Goal: Obtain resource: Download file/media

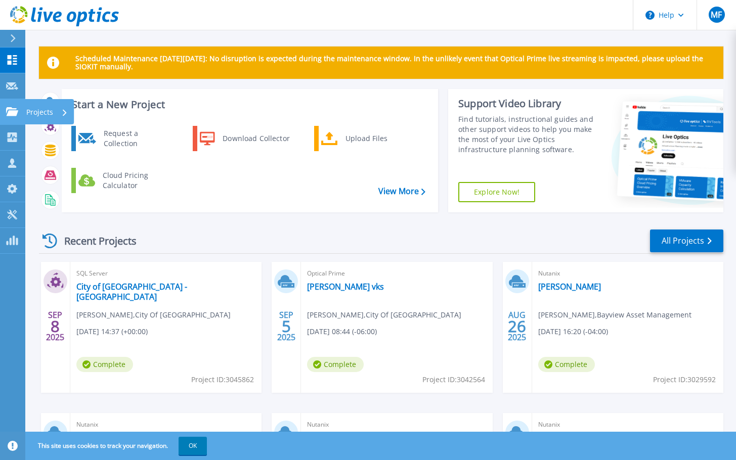
click at [42, 110] on p "Projects" at bounding box center [39, 112] width 27 height 26
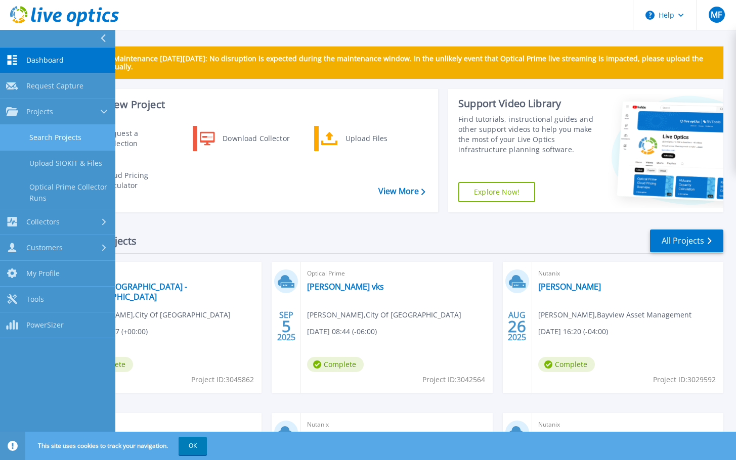
click at [73, 138] on link "Search Projects" at bounding box center [57, 138] width 115 height 26
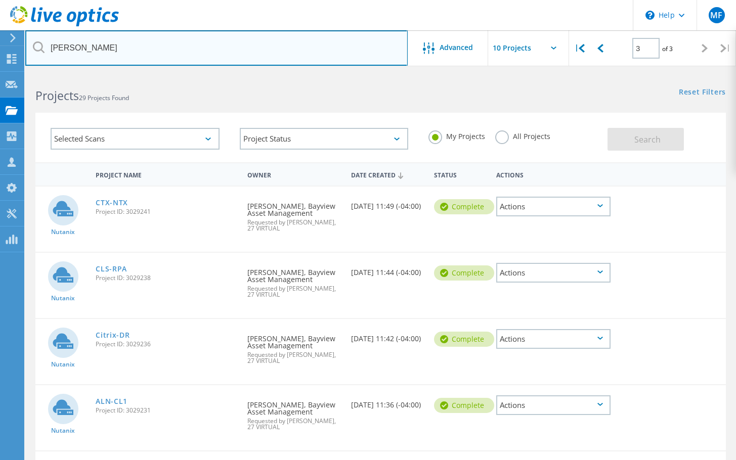
click at [111, 49] on input "[PERSON_NAME]" at bounding box center [216, 47] width 382 height 35
type input "[PERSON_NAME]"
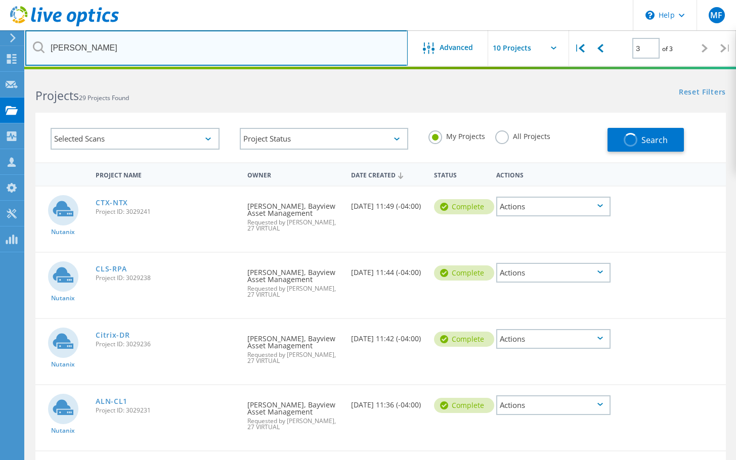
type input "1"
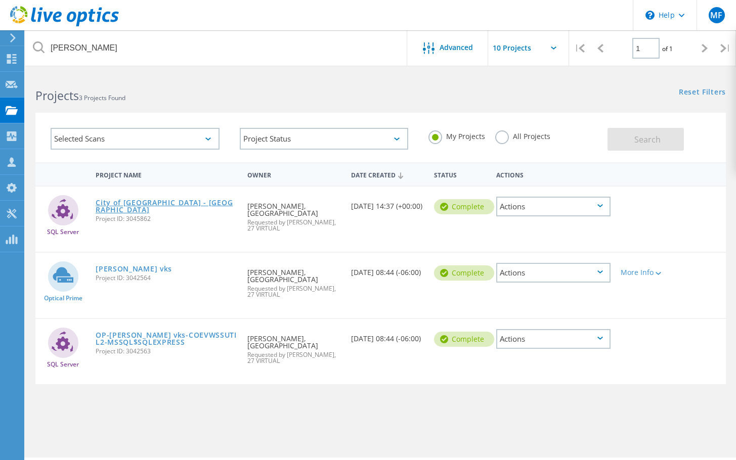
click at [128, 203] on link "City of Edmonton - VKS" at bounding box center [167, 206] width 142 height 14
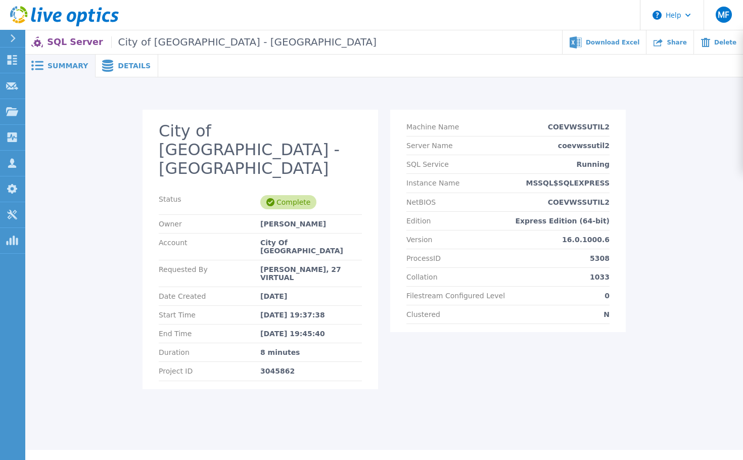
click at [118, 65] on span "Details" at bounding box center [134, 65] width 33 height 7
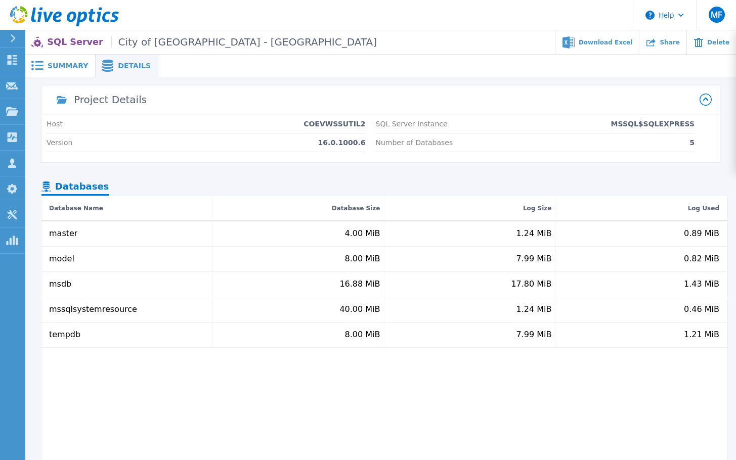
click at [56, 68] on span "Summary" at bounding box center [68, 65] width 40 height 7
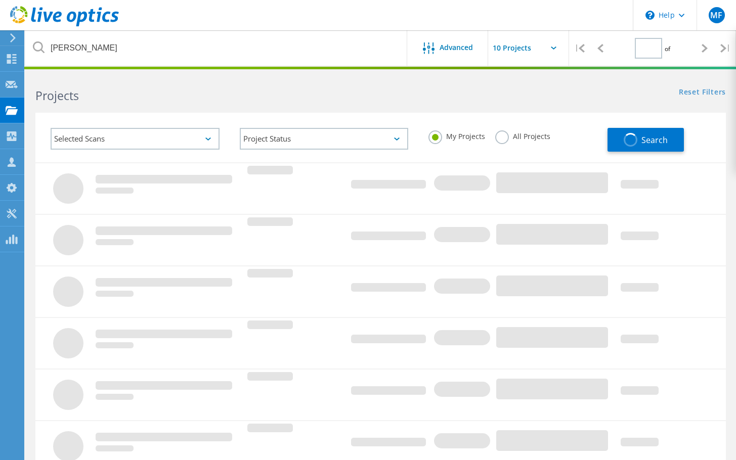
type input "1"
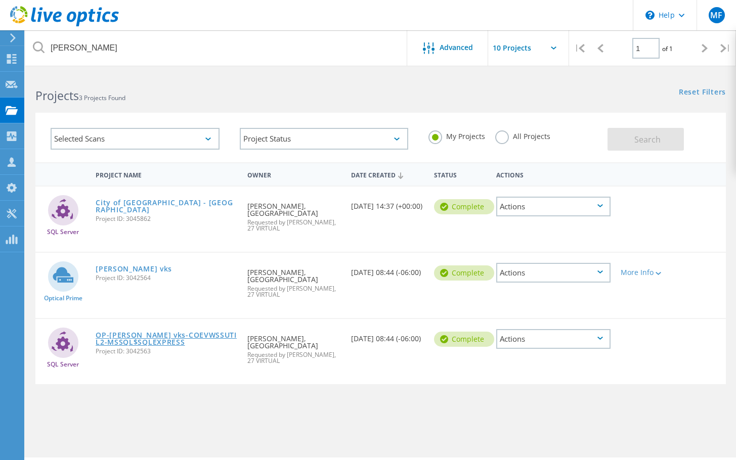
click at [130, 335] on link "OP-coe vks-COEVWSSUTIL2-MSSQL$SQLEXPRESS" at bounding box center [167, 339] width 142 height 14
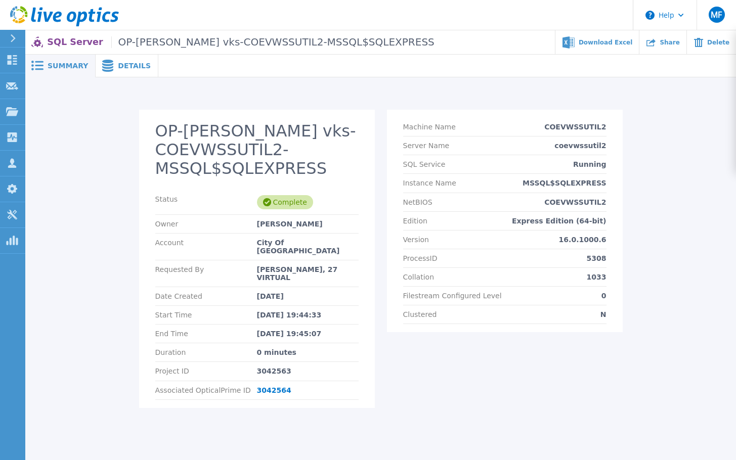
click at [130, 66] on span "Details" at bounding box center [134, 65] width 33 height 7
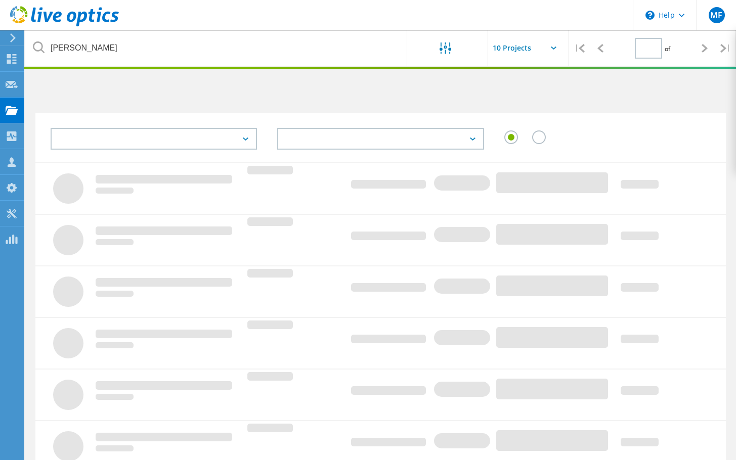
type input "1"
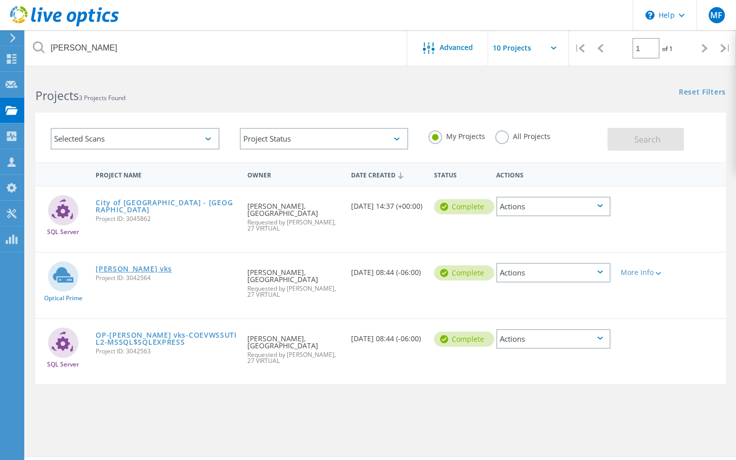
click at [112, 270] on link "[PERSON_NAME] vks" at bounding box center [134, 268] width 76 height 7
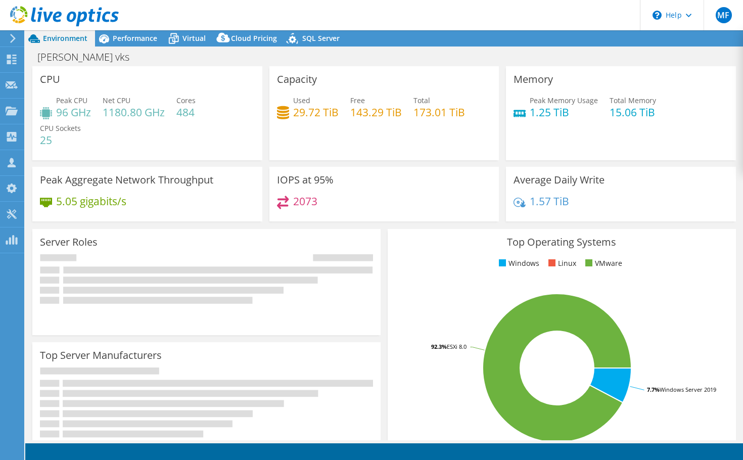
select select "USD"
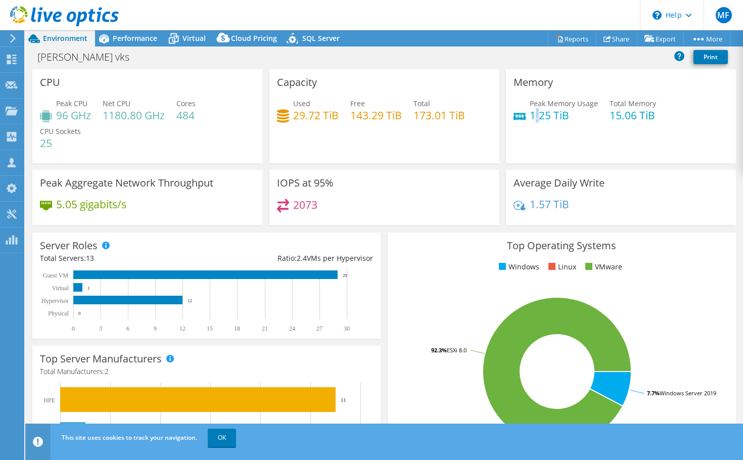
drag, startPoint x: 529, startPoint y: 119, endPoint x: 536, endPoint y: 119, distance: 6.6
click at [536, 119] on h4 "1.25 TiB" at bounding box center [564, 115] width 68 height 11
click at [140, 39] on span "Performance" at bounding box center [135, 38] width 45 height 10
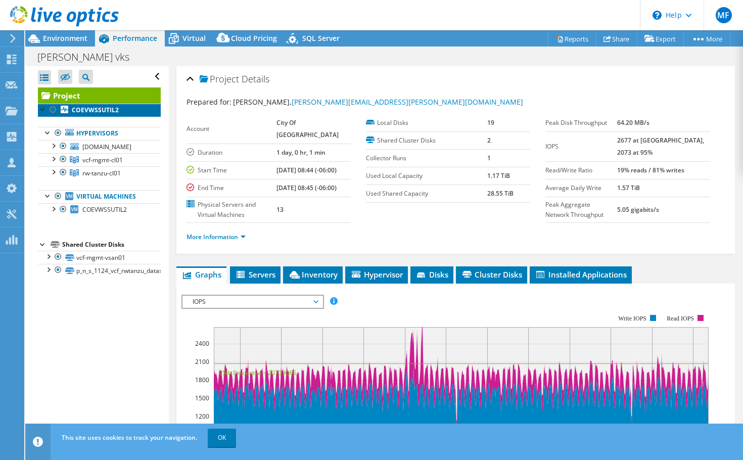
click at [129, 110] on link "COEVWSSUTIL2" at bounding box center [99, 110] width 123 height 13
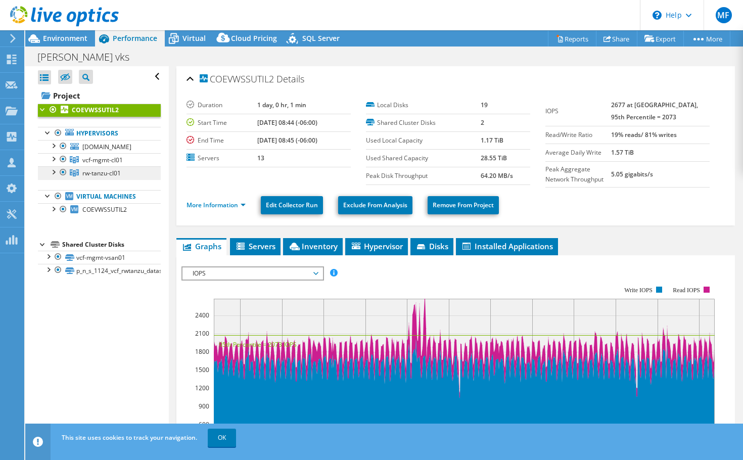
click at [103, 177] on span "rw-tanzu-cl01" at bounding box center [101, 173] width 38 height 9
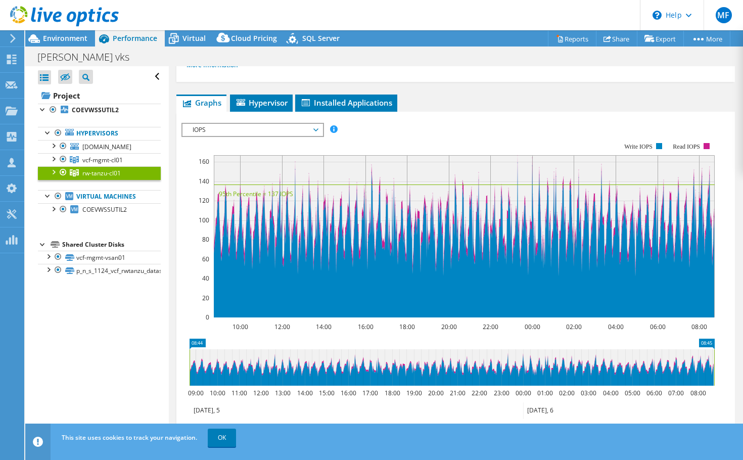
scroll to position [135, 0]
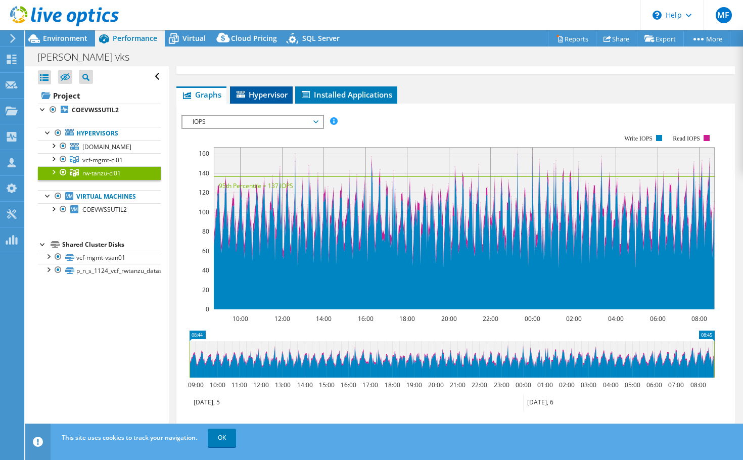
click at [265, 90] on span "Hypervisor" at bounding box center [261, 95] width 53 height 10
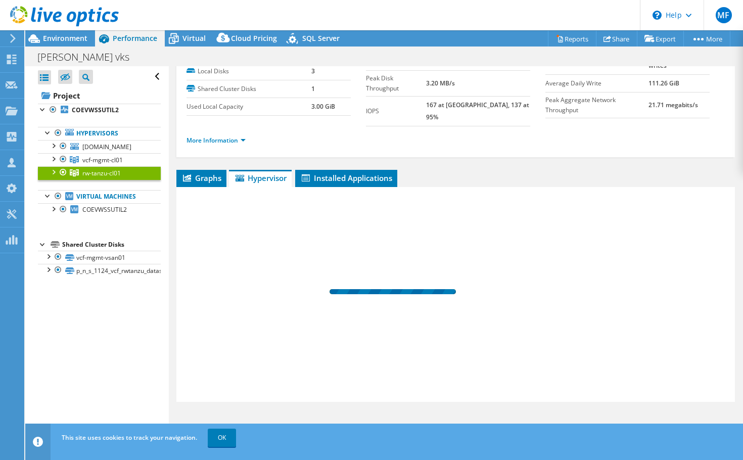
scroll to position [43, 0]
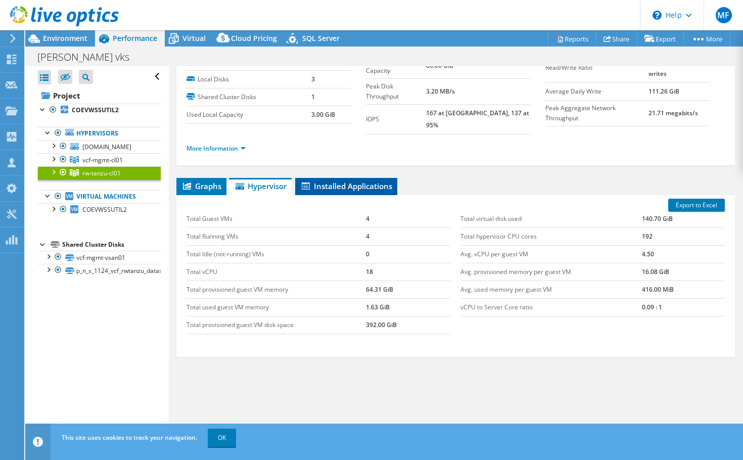
click at [347, 181] on span "Installed Applications" at bounding box center [346, 186] width 92 height 10
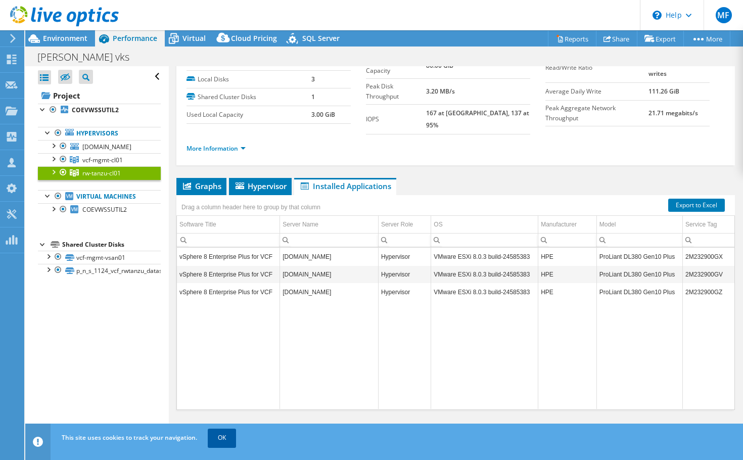
drag, startPoint x: 215, startPoint y: 440, endPoint x: 219, endPoint y: 435, distance: 5.8
click at [215, 440] on link "OK" at bounding box center [222, 438] width 28 height 18
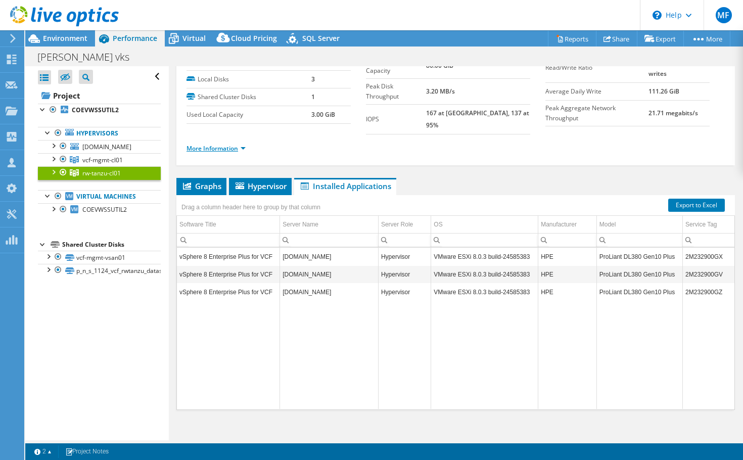
click at [238, 144] on link "More Information" at bounding box center [216, 148] width 59 height 9
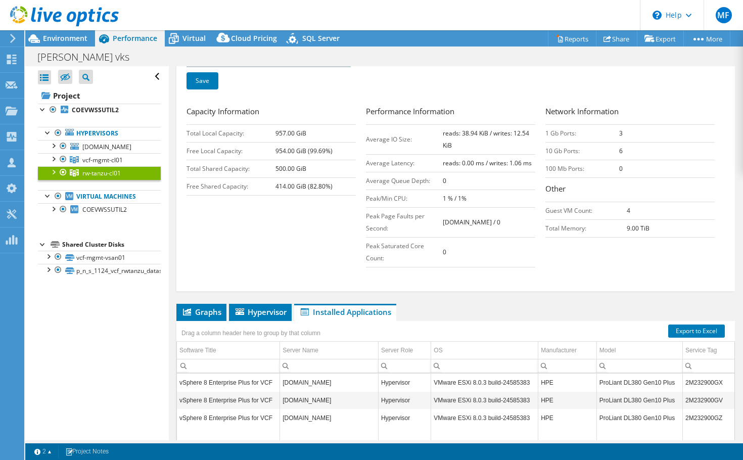
scroll to position [178, 0]
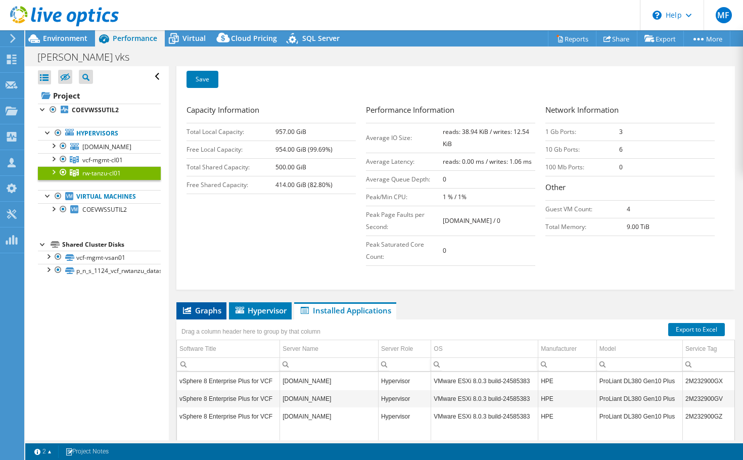
click at [216, 305] on span "Graphs" at bounding box center [202, 310] width 40 height 10
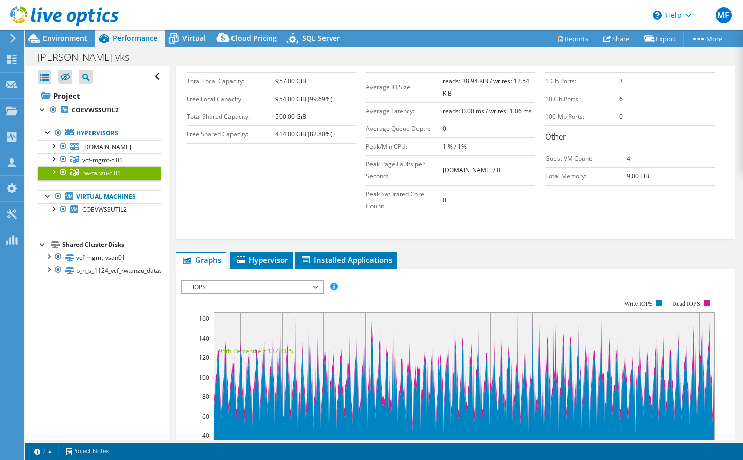
scroll to position [246, 0]
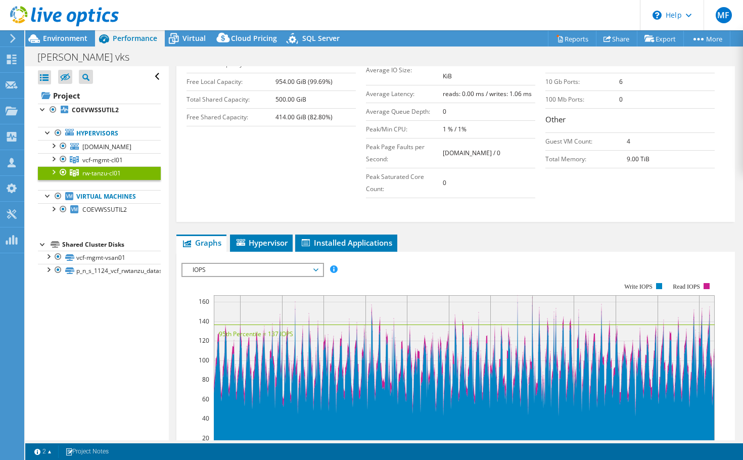
click at [53, 176] on div at bounding box center [53, 171] width 10 height 10
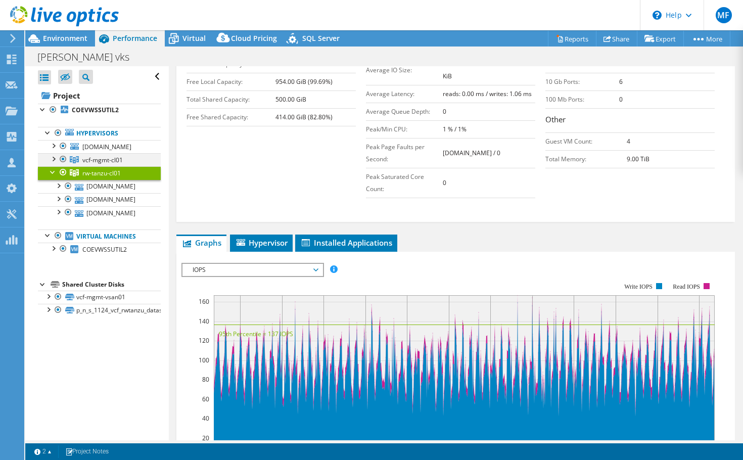
click at [53, 163] on div at bounding box center [53, 158] width 10 height 10
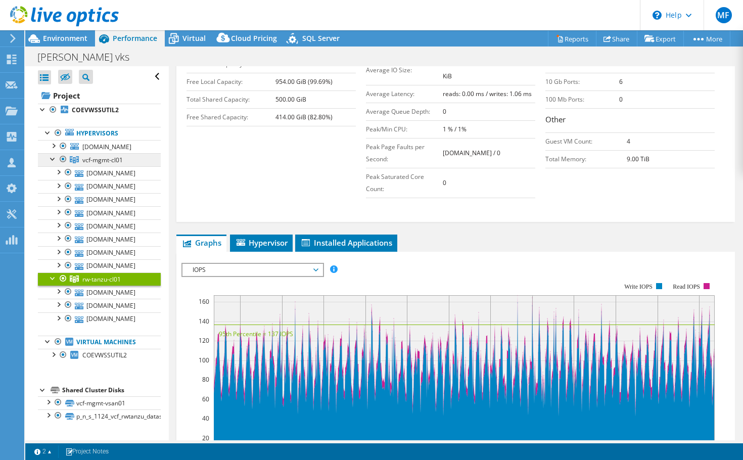
click at [109, 164] on span "vcf-mgmt-cl01" at bounding box center [102, 160] width 40 height 9
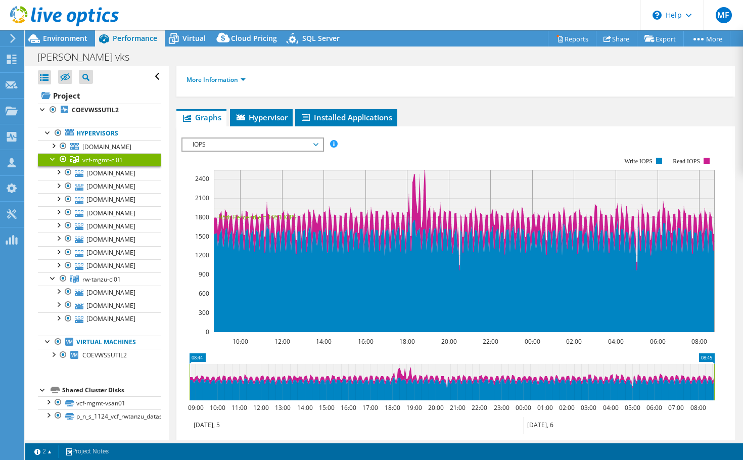
scroll to position [0, 0]
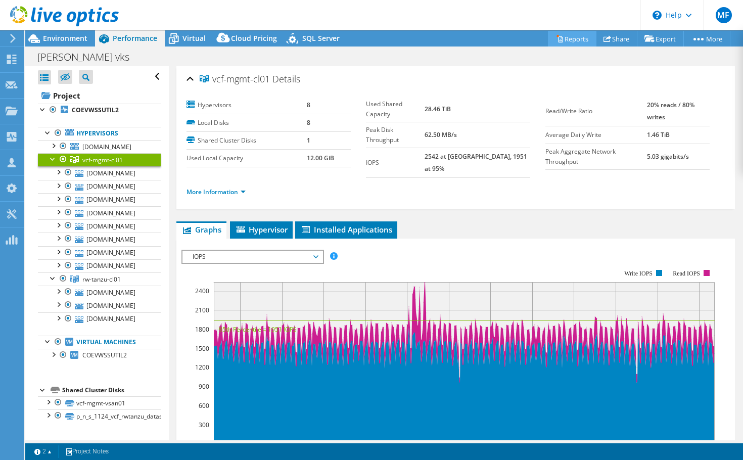
click at [567, 39] on link "Reports" at bounding box center [572, 39] width 49 height 16
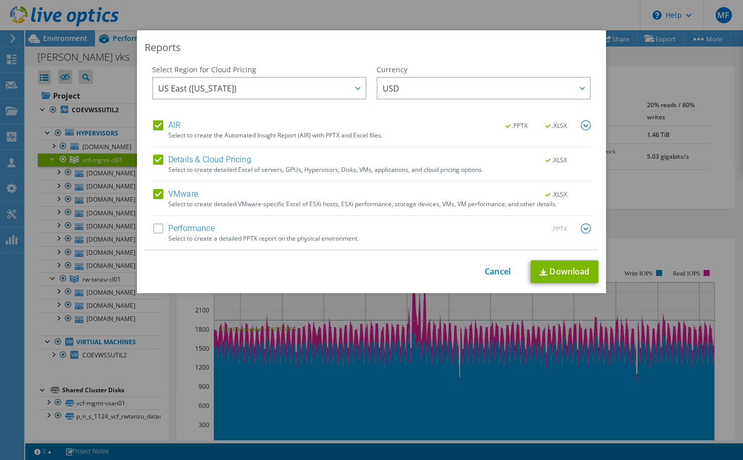
click at [155, 159] on label "Details & Cloud Pricing" at bounding box center [202, 160] width 98 height 10
click at [0, 0] on input "Details & Cloud Pricing" at bounding box center [0, 0] width 0 height 0
click at [157, 229] on label "Performance" at bounding box center [184, 229] width 62 height 10
click at [0, 0] on input "Performance" at bounding box center [0, 0] width 0 height 0
click at [582, 227] on img at bounding box center [586, 229] width 10 height 10
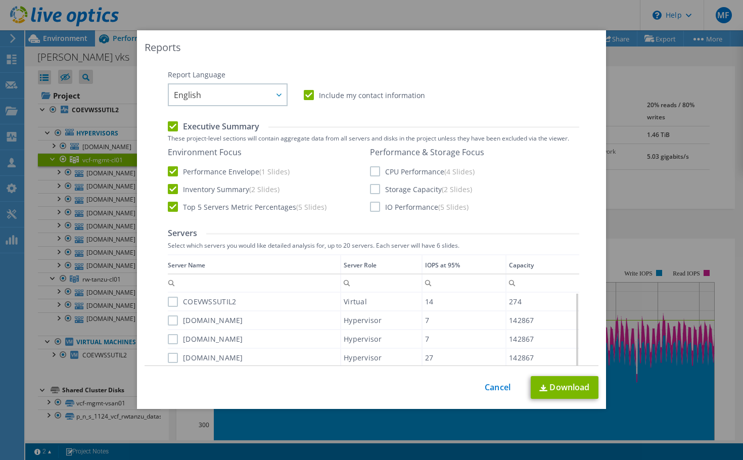
scroll to position [202, 0]
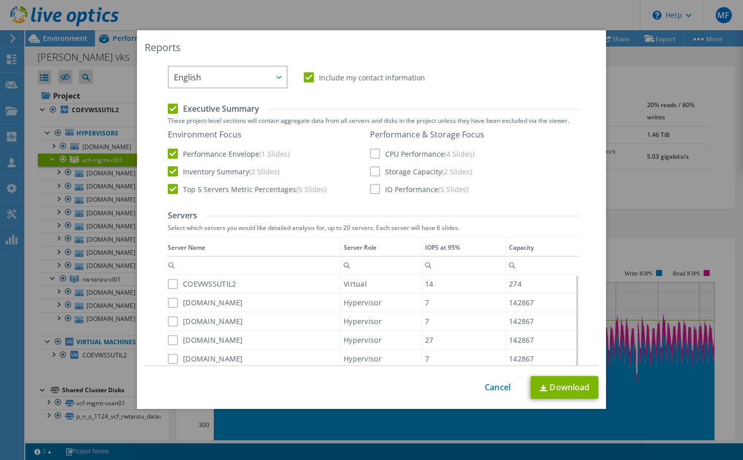
click at [373, 152] on label "CPU Performance (4 Slides)" at bounding box center [422, 154] width 105 height 10
click at [0, 0] on input "CPU Performance (4 Slides)" at bounding box center [0, 0] width 0 height 0
click at [374, 167] on label "Storage Capacity (2 Slides)" at bounding box center [421, 171] width 102 height 10
click at [0, 0] on input "Storage Capacity (2 Slides)" at bounding box center [0, 0] width 0 height 0
click at [371, 187] on label "IO Performance (5 Slides)" at bounding box center [419, 189] width 99 height 10
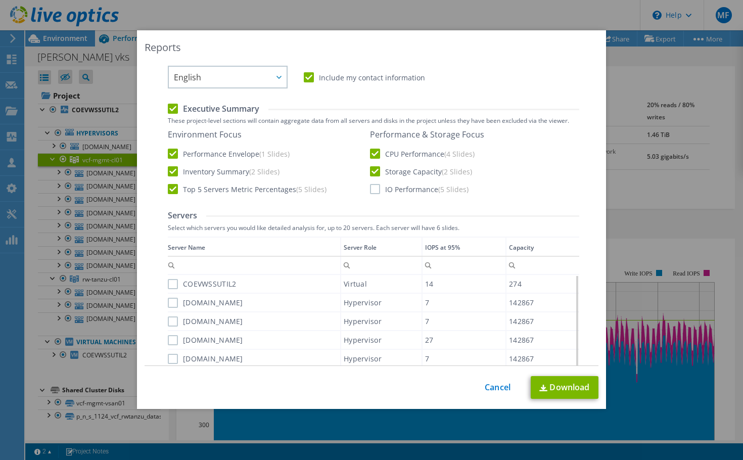
click at [0, 0] on input "IO Performance (5 Slides)" at bounding box center [0, 0] width 0 height 0
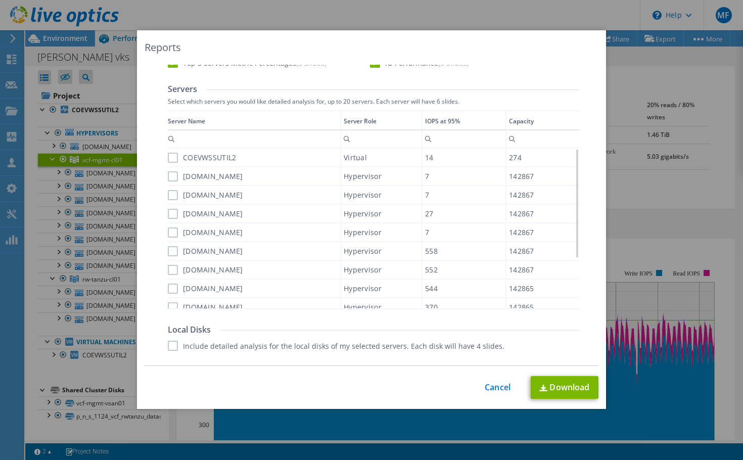
scroll to position [371, 0]
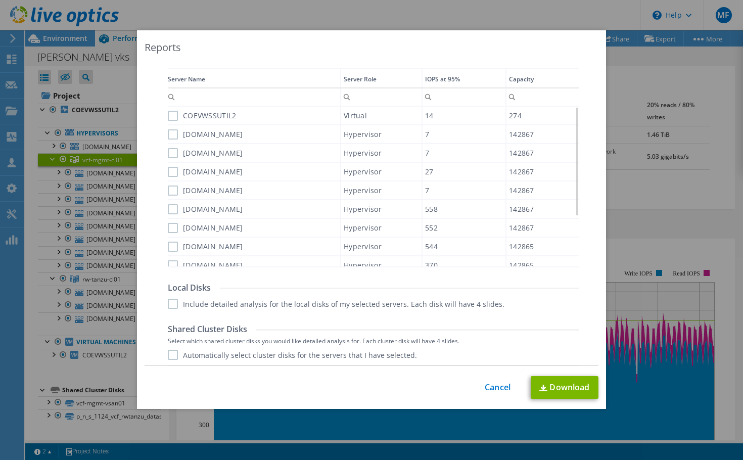
click at [168, 117] on label "COEVWSSUTIL2" at bounding box center [202, 116] width 68 height 10
click at [0, 0] on input "COEVWSSUTIL2" at bounding box center [0, 0] width 0 height 0
click at [171, 135] on label "rwvcfmgmt01.gov.edmonton.ab.ca" at bounding box center [205, 134] width 75 height 10
click at [0, 0] on input "rwvcfmgmt01.gov.edmonton.ab.ca" at bounding box center [0, 0] width 0 height 0
click at [171, 153] on label "rwvcfmgmt04.gov.edmonton.ab.ca" at bounding box center [205, 153] width 75 height 10
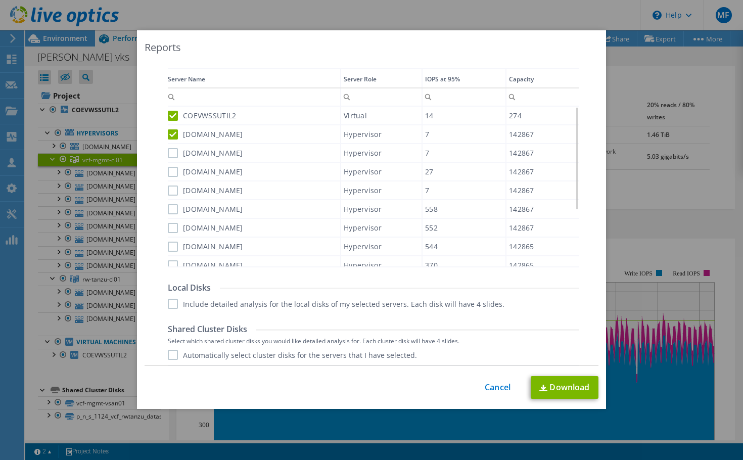
click at [0, 0] on input "rwvcfmgmt04.gov.edmonton.ab.ca" at bounding box center [0, 0] width 0 height 0
click at [171, 175] on label "rwvcfmgmt02.gov.edmonton.ab.ca" at bounding box center [205, 172] width 75 height 10
click at [0, 0] on input "rwvcfmgmt02.gov.edmonton.ab.ca" at bounding box center [0, 0] width 0 height 0
click at [171, 191] on label "rwvcfmgmt03.gov.edmonton.ab.ca" at bounding box center [205, 191] width 75 height 10
click at [0, 0] on input "rwvcfmgmt03.gov.edmonton.ab.ca" at bounding box center [0, 0] width 0 height 0
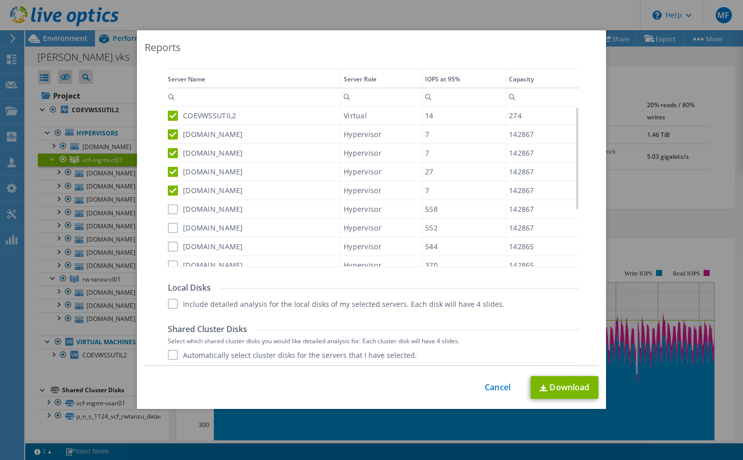
click at [168, 206] on label "rcvcfmgmt01.gov.edmonton.ab.ca" at bounding box center [205, 209] width 75 height 10
click at [0, 0] on input "rcvcfmgmt01.gov.edmonton.ab.ca" at bounding box center [0, 0] width 0 height 0
click at [168, 230] on label "rcvcfmgmt02.gov.edmonton.ab.ca" at bounding box center [205, 228] width 75 height 10
click at [0, 0] on input "rcvcfmgmt02.gov.edmonton.ab.ca" at bounding box center [0, 0] width 0 height 0
click at [170, 250] on label "rcvcfmgmt03.gov.edmonton.ab.ca" at bounding box center [205, 247] width 75 height 10
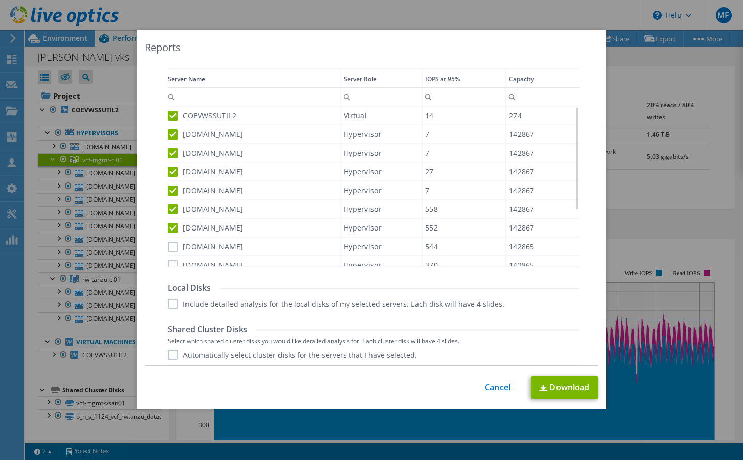
click at [0, 0] on input "rcvcfmgmt03.gov.edmonton.ab.ca" at bounding box center [0, 0] width 0 height 0
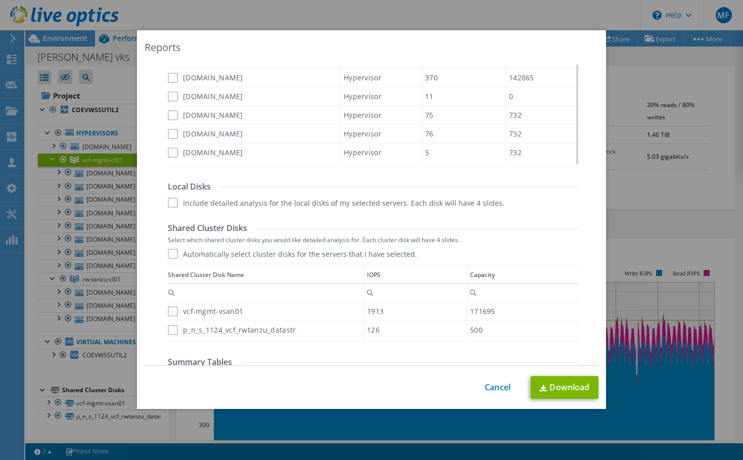
scroll to position [438, 0]
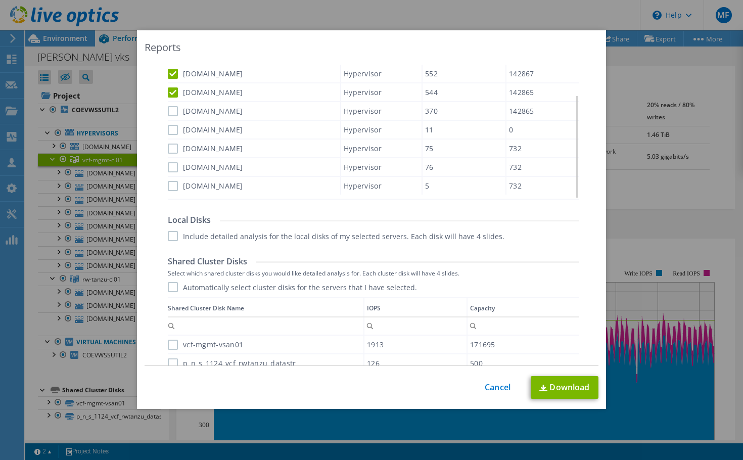
click at [170, 110] on label "rcvcfmgmt04.gov.edmonton.ab.ca" at bounding box center [205, 111] width 75 height 10
click at [0, 0] on input "rcvcfmgmt04.gov.edmonton.ab.ca" at bounding box center [0, 0] width 0 height 0
click at [173, 130] on label "mgmt-vsan-wtn.gov.edmonton.ab.ca" at bounding box center [205, 130] width 75 height 10
click at [0, 0] on input "mgmt-vsan-wtn.gov.edmonton.ab.ca" at bounding box center [0, 0] width 0 height 0
click at [170, 152] on label "rwtanzu02.gov.edmonton.ab.ca" at bounding box center [205, 149] width 75 height 10
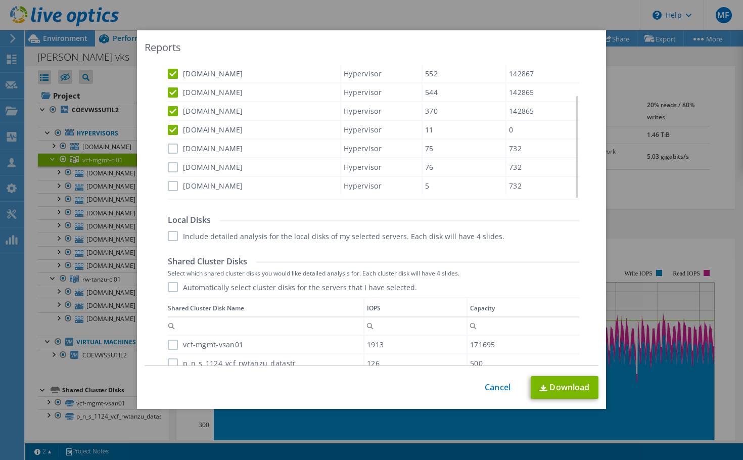
click at [0, 0] on input "rwtanzu02.gov.edmonton.ab.ca" at bounding box center [0, 0] width 0 height 0
click at [168, 166] on label "rwtanzu03.gov.edmonton.ab.ca" at bounding box center [205, 167] width 75 height 10
click at [0, 0] on input "rwtanzu03.gov.edmonton.ab.ca" at bounding box center [0, 0] width 0 height 0
click at [169, 186] on label "rwtanzu01.gov.edmonton.ab.ca" at bounding box center [205, 186] width 75 height 10
click at [0, 0] on input "rwtanzu01.gov.edmonton.ab.ca" at bounding box center [0, 0] width 0 height 0
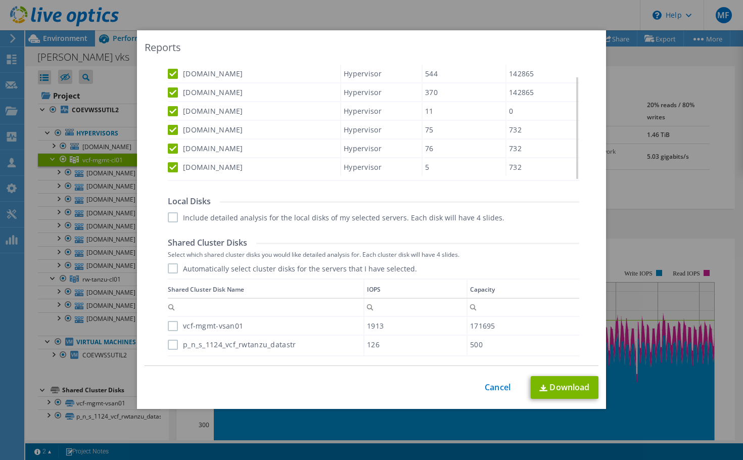
scroll to position [472, 0]
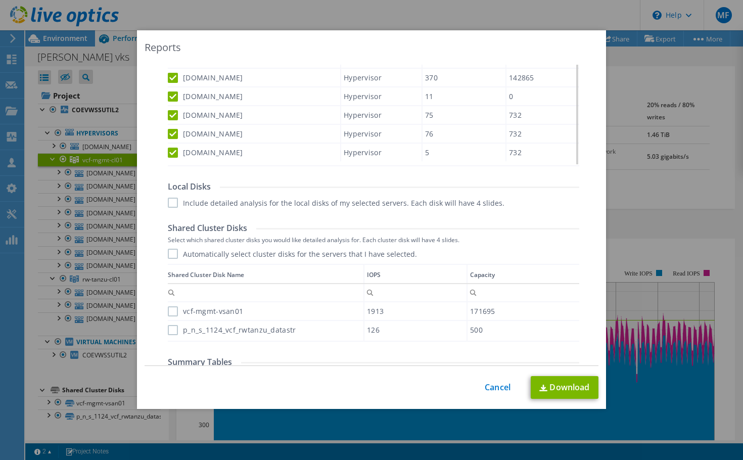
click at [169, 201] on label "Include detailed analysis for the local disks of my selected servers. Each disk…" at bounding box center [336, 203] width 337 height 10
click at [0, 0] on input "Include detailed analysis for the local disks of my selected servers. Each disk…" at bounding box center [0, 0] width 0 height 0
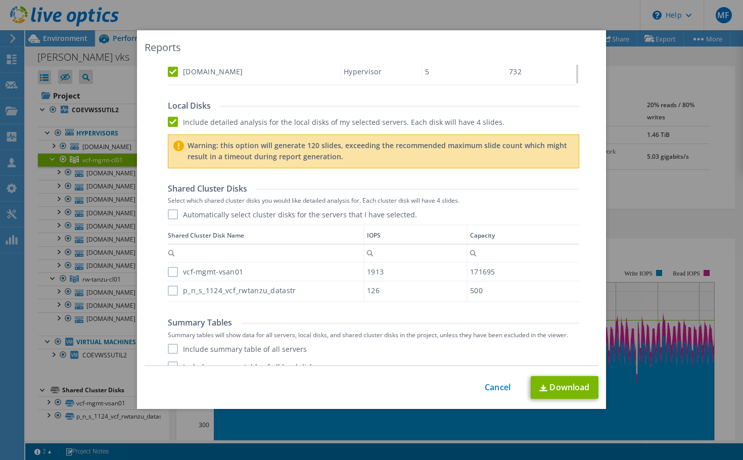
scroll to position [573, 0]
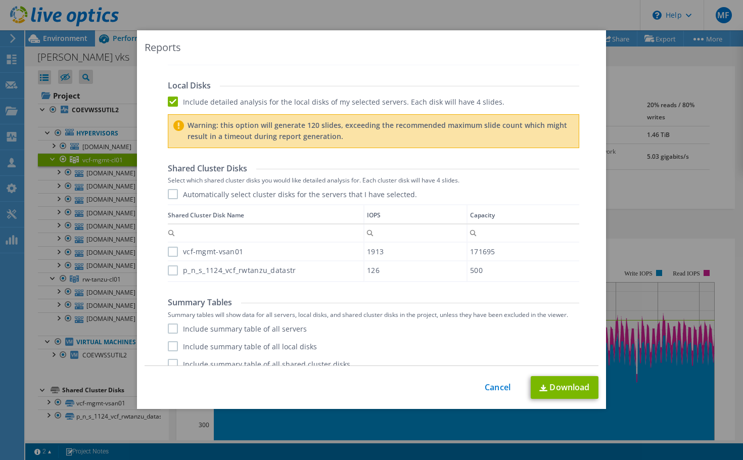
click at [168, 197] on label "Automatically select cluster disks for the servers that I have selected." at bounding box center [292, 194] width 249 height 10
click at [0, 0] on input "Automatically select cluster disks for the servers that I have selected." at bounding box center [0, 0] width 0 height 0
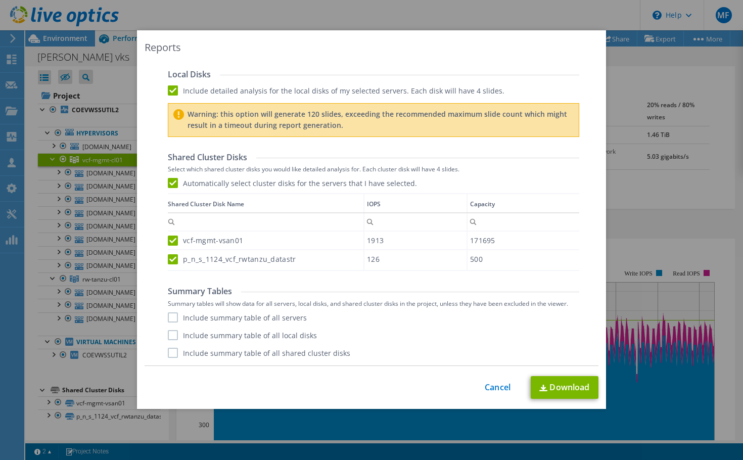
click at [171, 317] on label "Include summary table of all servers" at bounding box center [237, 318] width 139 height 10
click at [0, 0] on input "Include summary table of all servers" at bounding box center [0, 0] width 0 height 0
click at [170, 335] on label "Include summary table of all local disks" at bounding box center [242, 335] width 149 height 10
click at [0, 0] on input "Include summary table of all local disks" at bounding box center [0, 0] width 0 height 0
click at [168, 353] on label "Include summary table of all shared cluster disks" at bounding box center [259, 353] width 183 height 10
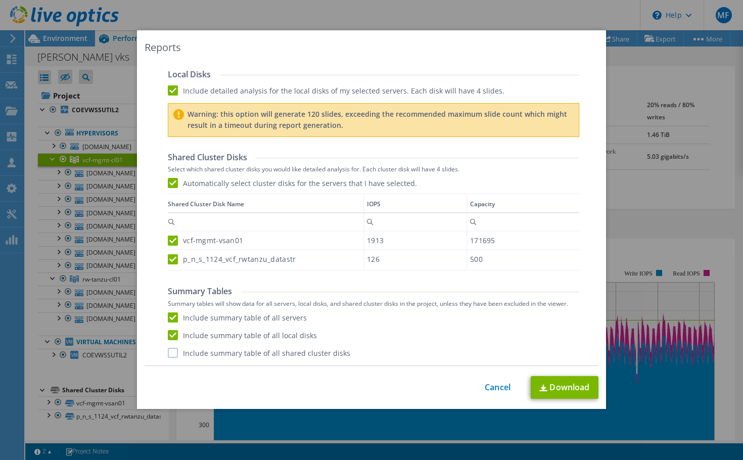
click at [0, 0] on input "Include summary table of all shared cluster disks" at bounding box center [0, 0] width 0 height 0
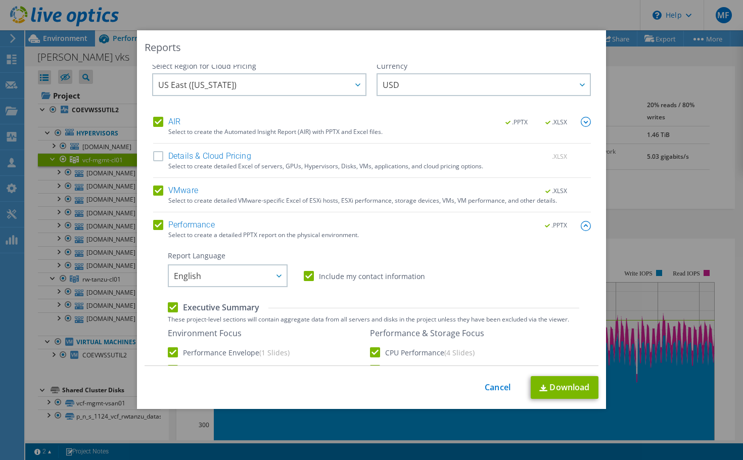
scroll to position [0, 0]
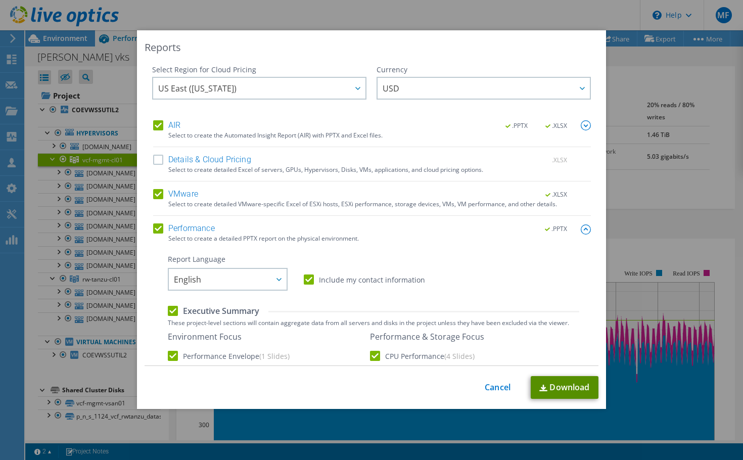
click at [551, 386] on link "Download" at bounding box center [565, 387] width 68 height 23
